Goal: Transaction & Acquisition: Purchase product/service

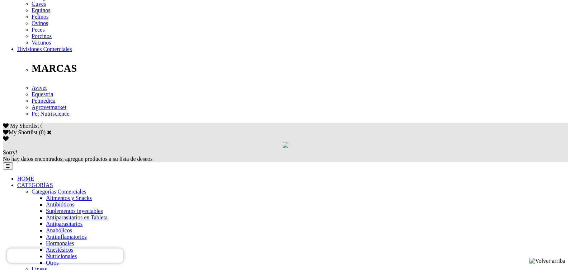
scroll to position [334, 0]
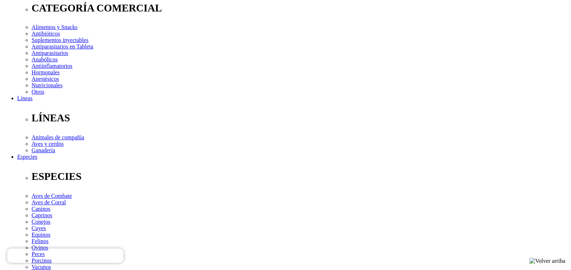
scroll to position [29, 0]
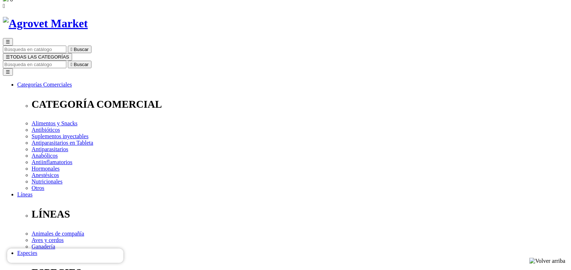
drag, startPoint x: 312, startPoint y: 115, endPoint x: 292, endPoint y: 116, distance: 19.7
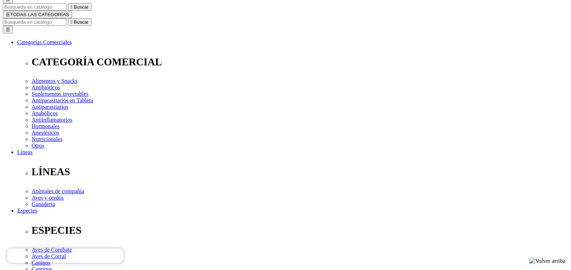
scroll to position [79, 0]
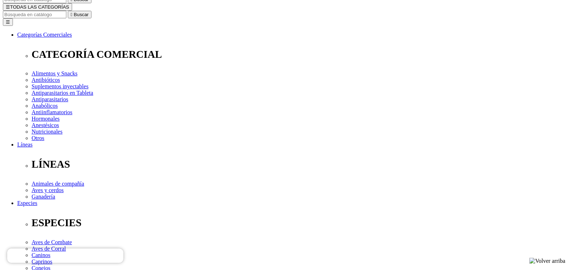
select select "5"
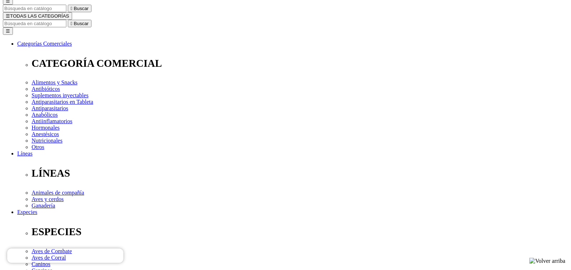
scroll to position [69, 0]
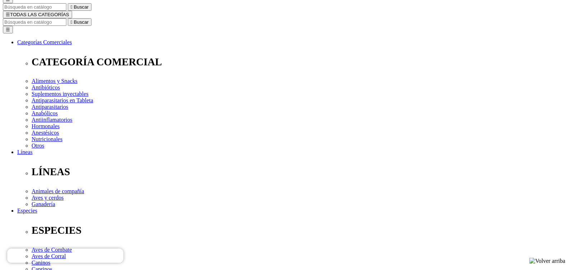
scroll to position [77, 0]
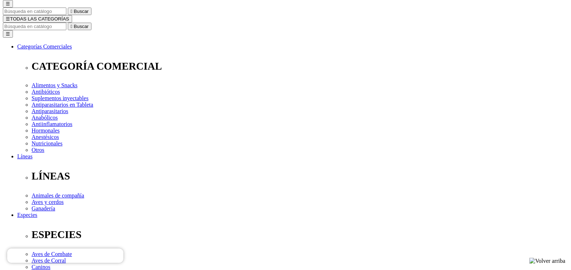
scroll to position [67, 0]
